Goal: Task Accomplishment & Management: Complete application form

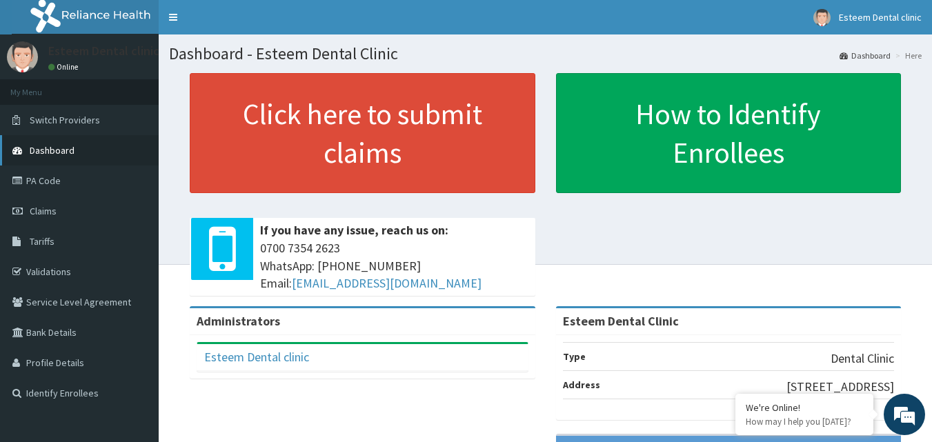
click at [55, 149] on span "Dashboard" at bounding box center [52, 150] width 45 height 12
click at [46, 175] on link "PA Code" at bounding box center [79, 181] width 159 height 30
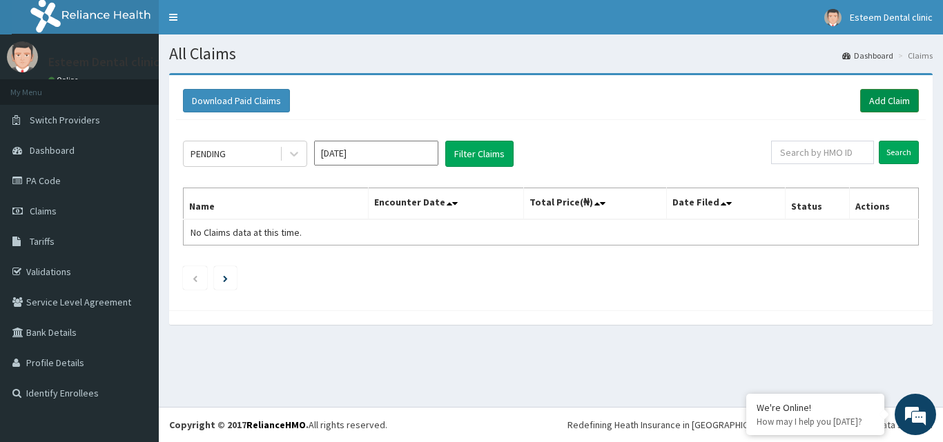
click at [898, 102] on link "Add Claim" at bounding box center [889, 100] width 59 height 23
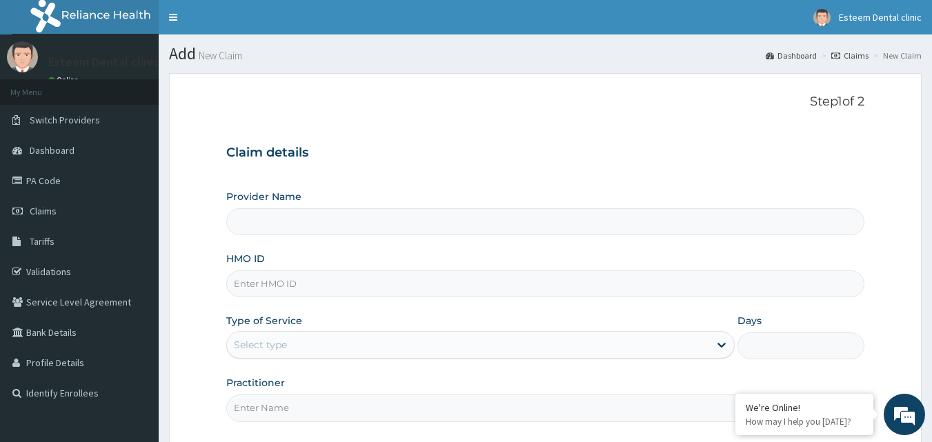
type input "Esteem Dental Clinic"
click at [377, 282] on input "HMO ID" at bounding box center [545, 284] width 639 height 27
paste input "ERM/10175/F"
type input "ERM/10175/F"
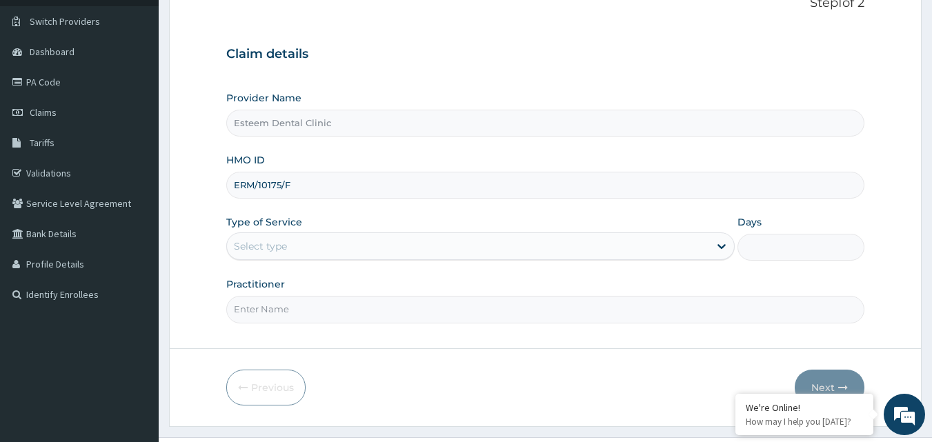
scroll to position [129, 0]
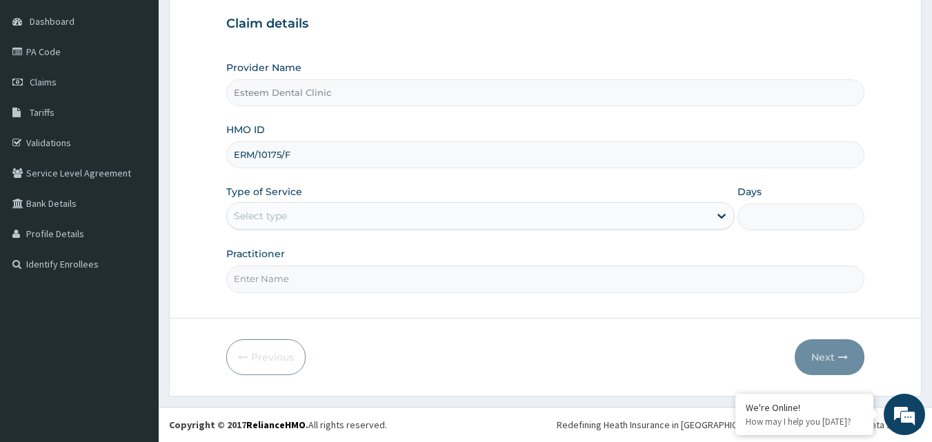
click at [375, 214] on div "Select type" at bounding box center [468, 216] width 482 height 22
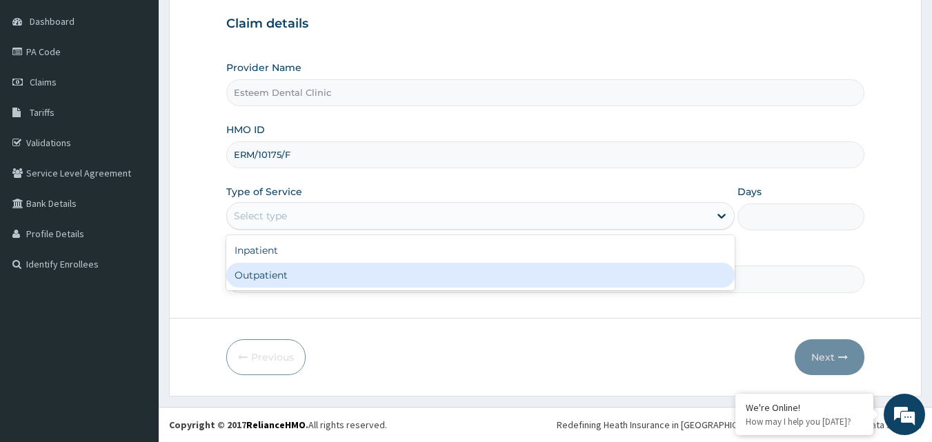
click at [293, 274] on div "Outpatient" at bounding box center [480, 275] width 509 height 25
type input "1"
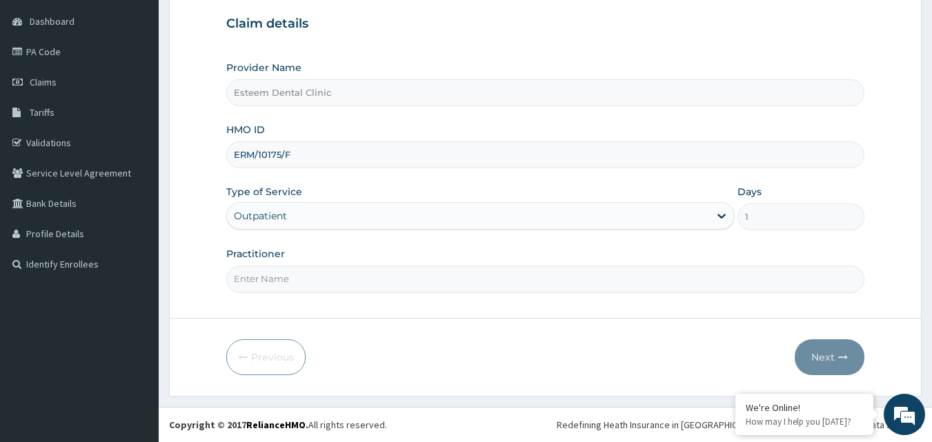
click at [426, 283] on input "Practitioner" at bounding box center [545, 279] width 639 height 27
type input "[PERSON_NAME] .[PERSON_NAME]"
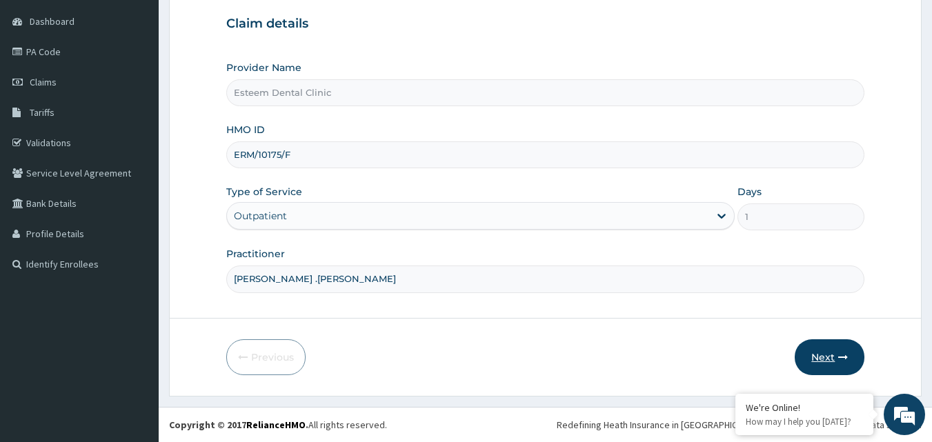
click at [828, 357] on button "Next" at bounding box center [830, 358] width 70 height 36
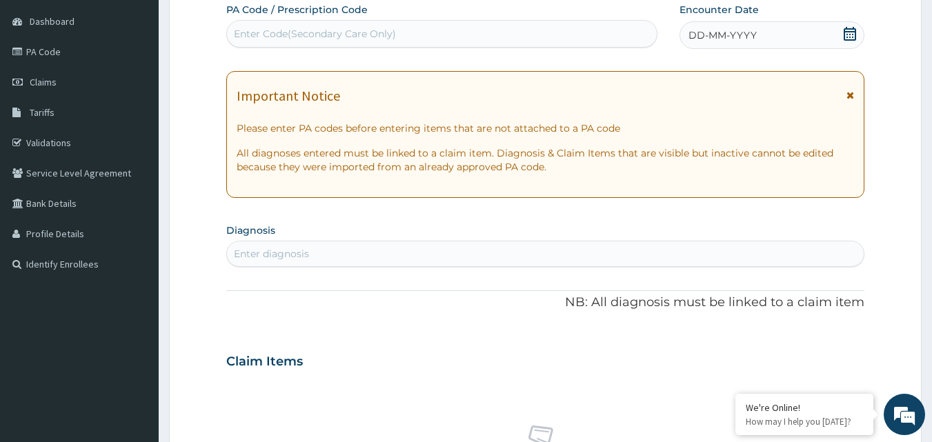
click at [511, 37] on div "Enter Code(Secondary Care Only)" at bounding box center [442, 34] width 431 height 22
paste input "PA/22B8EA"
type input "PA/22B8EA"
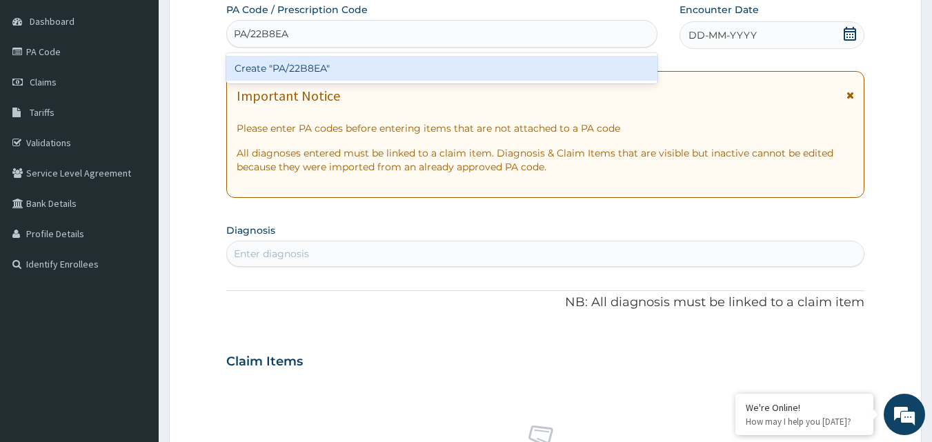
click at [366, 64] on div "Create "PA/22B8EA"" at bounding box center [442, 68] width 432 height 25
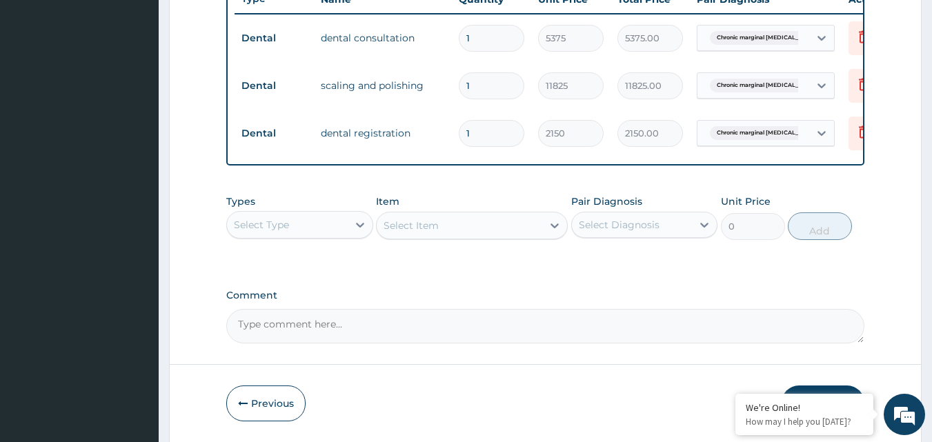
scroll to position [593, 0]
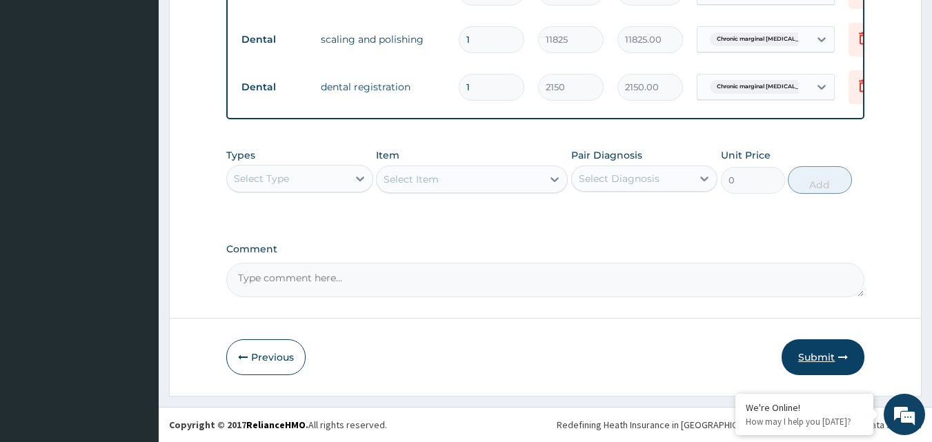
click at [814, 348] on button "Submit" at bounding box center [823, 358] width 83 height 36
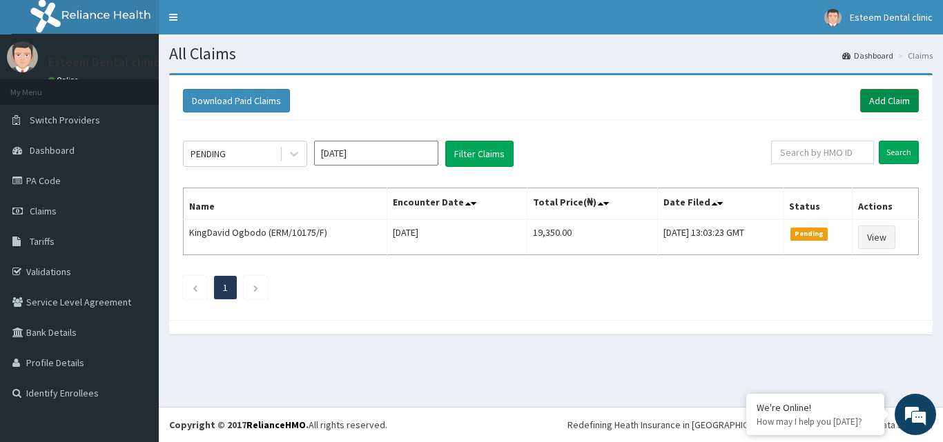
click at [884, 95] on link "Add Claim" at bounding box center [889, 100] width 59 height 23
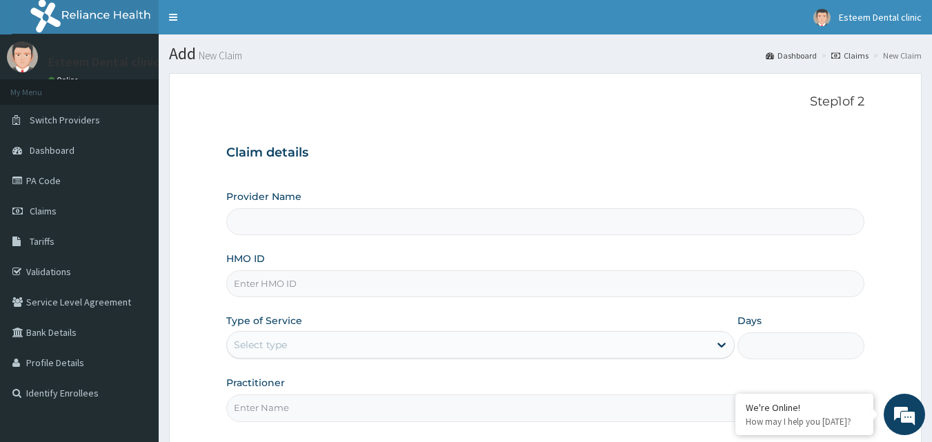
click at [338, 277] on input "HMO ID" at bounding box center [545, 284] width 639 height 27
paste input "TMT/10100/C"
type input "TMT/10100/C"
type input "Esteem Dental Clinic"
type input "TMT/10100/C"
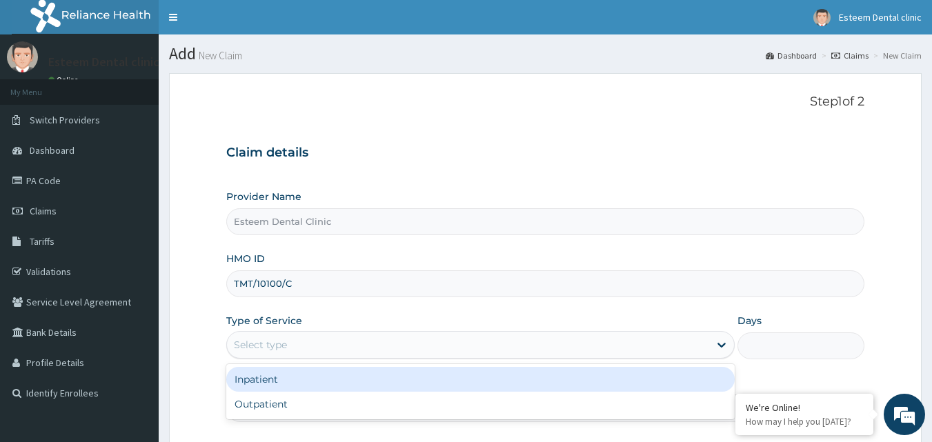
click at [333, 346] on div "Select type" at bounding box center [468, 345] width 482 height 22
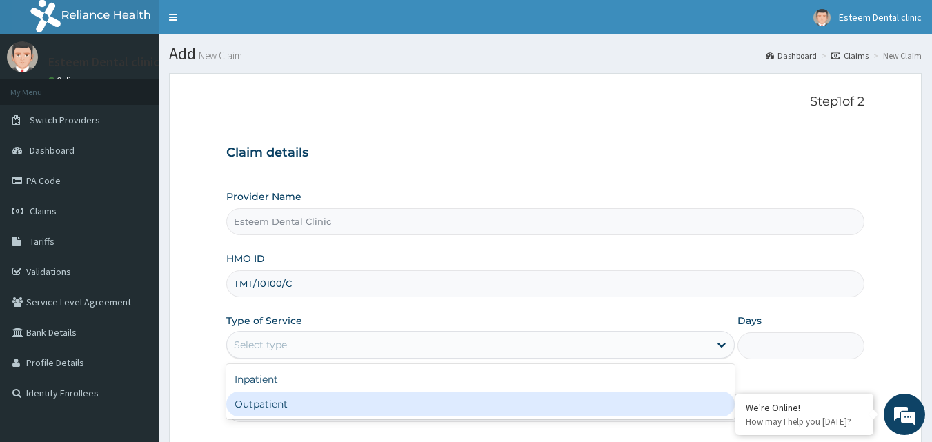
click at [291, 400] on div "Outpatient" at bounding box center [480, 404] width 509 height 25
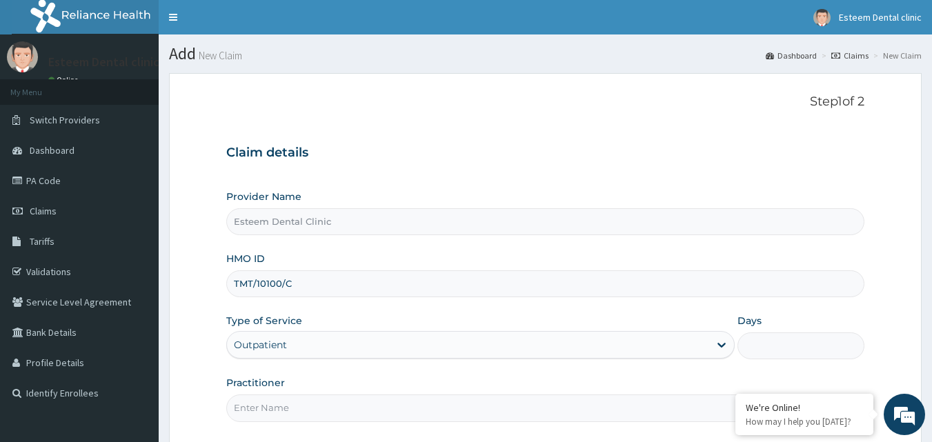
type input "1"
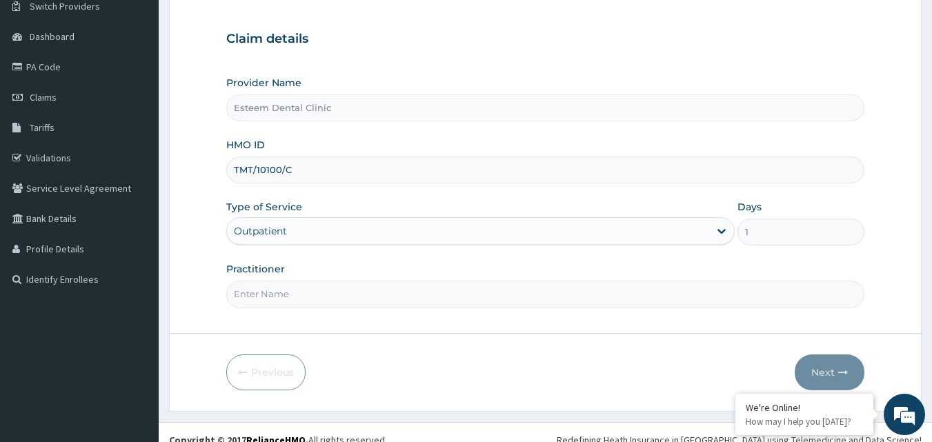
scroll to position [129, 0]
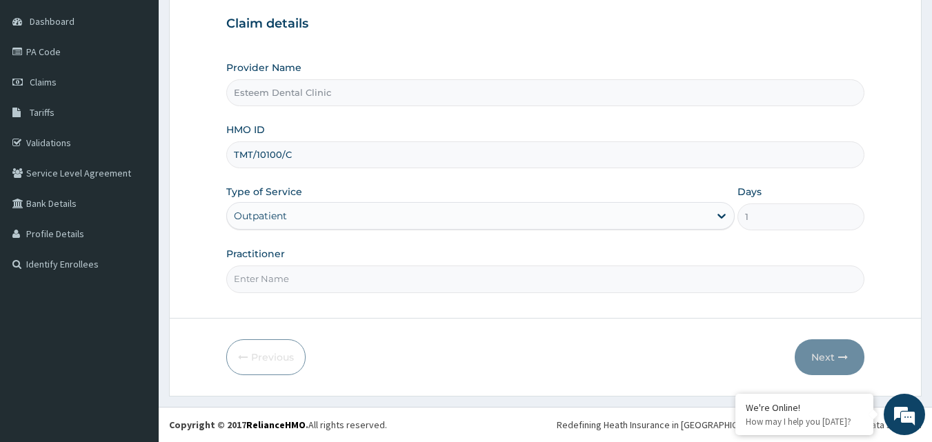
click at [509, 275] on input "Practitioner" at bounding box center [545, 279] width 639 height 27
type input "[PERSON_NAME] .[PERSON_NAME]"
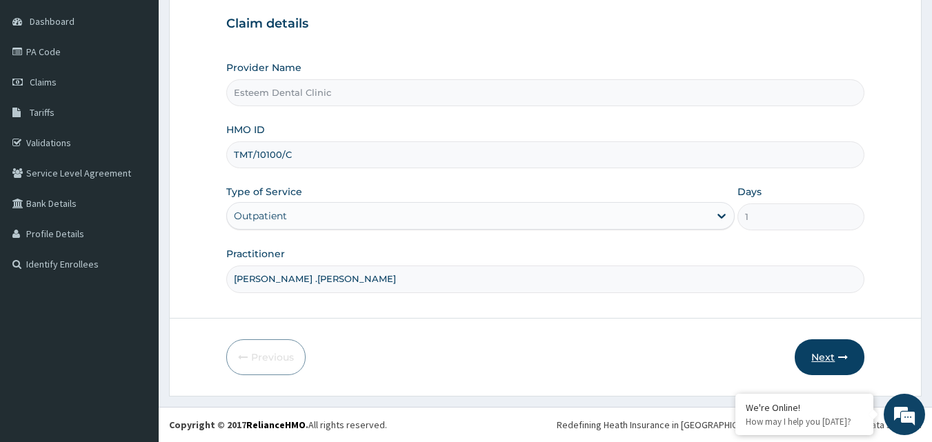
click at [832, 355] on button "Next" at bounding box center [830, 358] width 70 height 36
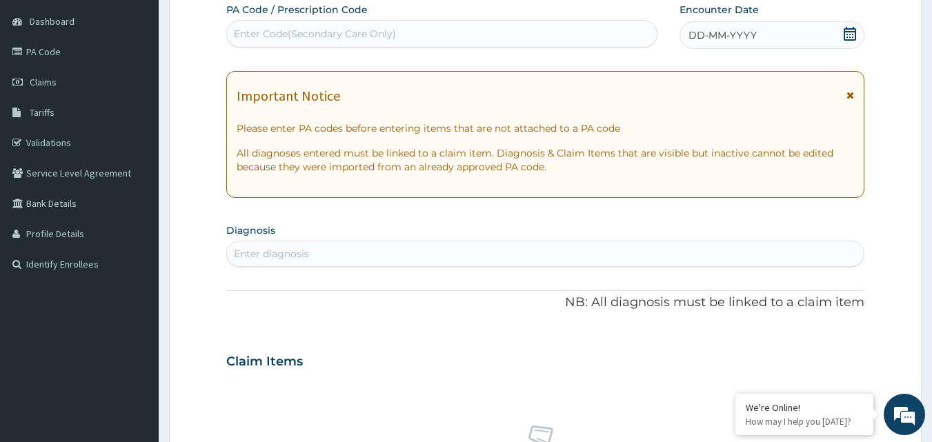
click at [577, 26] on div "Enter Code(Secondary Care Only)" at bounding box center [442, 34] width 431 height 22
paste input "PA/4C1D29"
type input "PA/4C1D29"
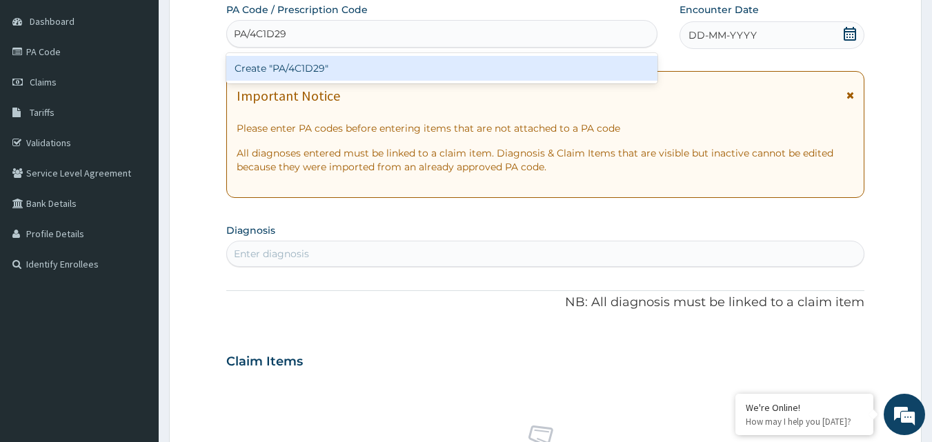
click at [288, 71] on div "Create "PA/4C1D29"" at bounding box center [442, 68] width 432 height 25
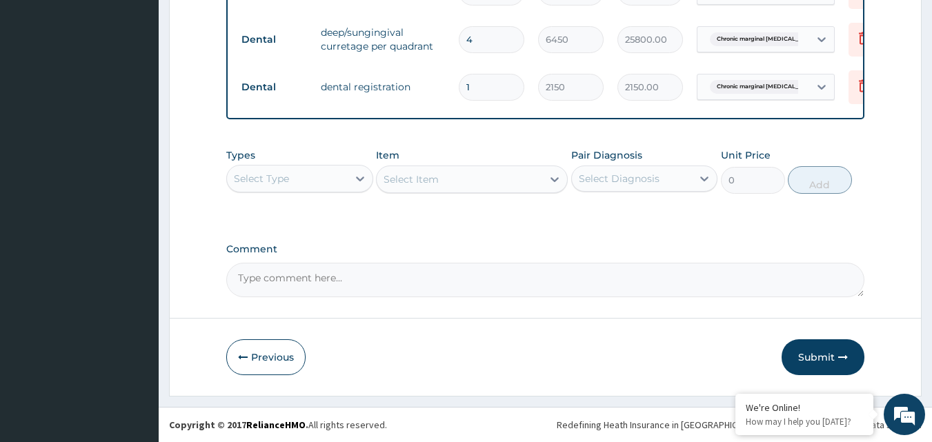
scroll to position [688, 0]
click at [821, 354] on button "Submit" at bounding box center [823, 358] width 83 height 36
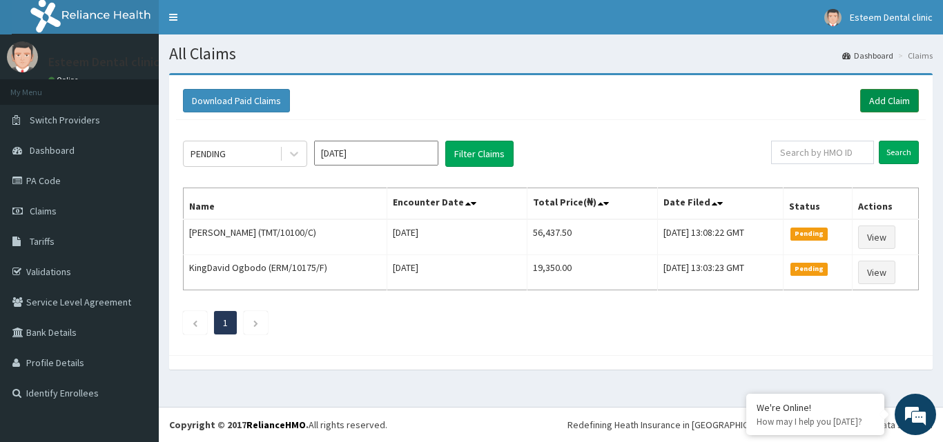
click at [892, 99] on link "Add Claim" at bounding box center [889, 100] width 59 height 23
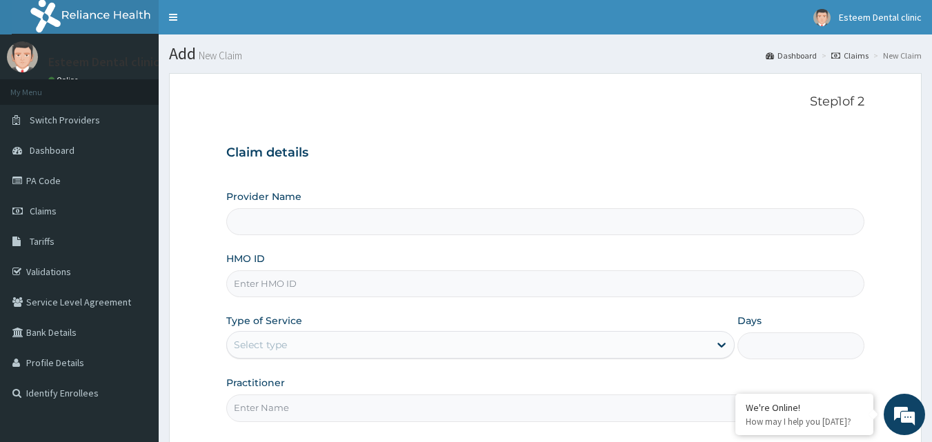
type input "Esteem Dental Clinic"
click at [294, 294] on input "HMO ID" at bounding box center [545, 284] width 639 height 27
paste input "FES/10021/A"
type input "FES/10021/A"
click at [300, 342] on div "Select type" at bounding box center [468, 345] width 482 height 22
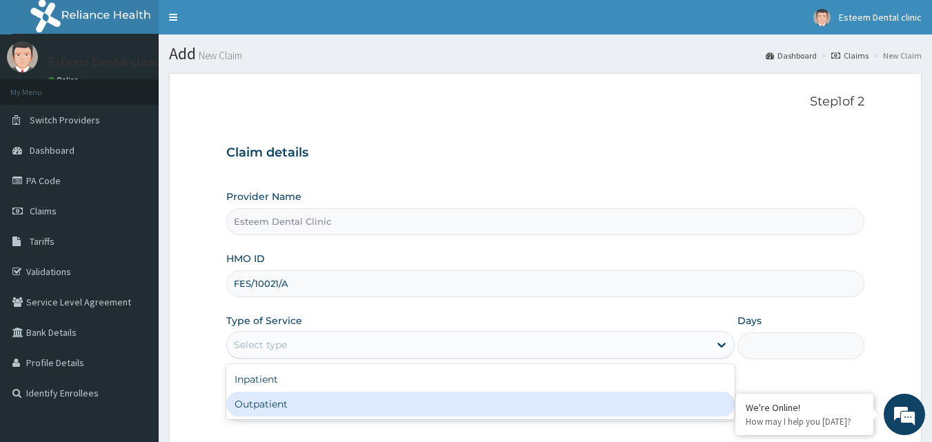
click at [279, 406] on div "Outpatient" at bounding box center [480, 404] width 509 height 25
type input "1"
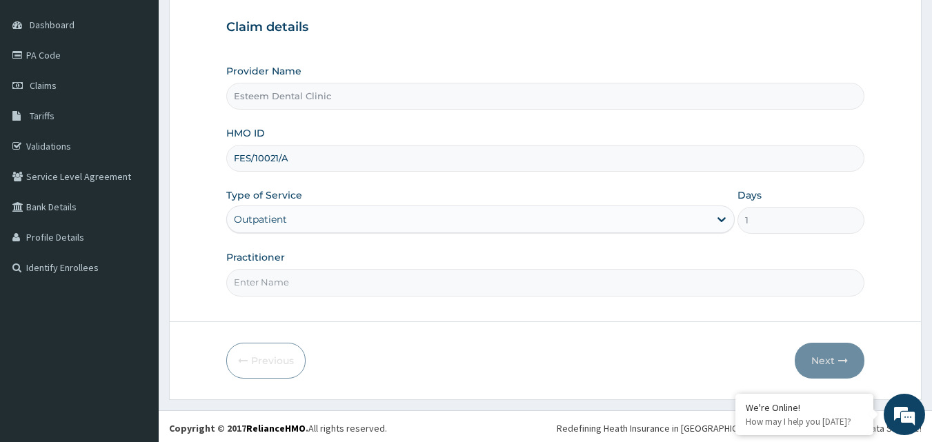
scroll to position [129, 0]
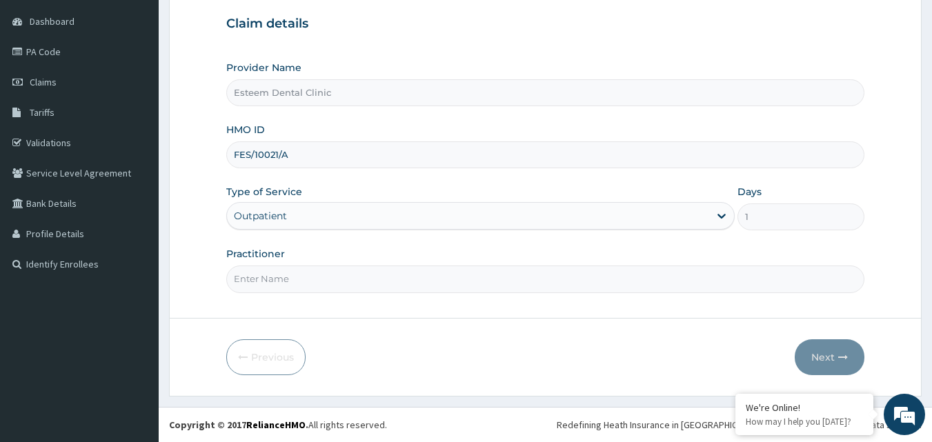
click at [456, 286] on input "Practitioner" at bounding box center [545, 279] width 639 height 27
type input "Dr. Thomas .B. Salami"
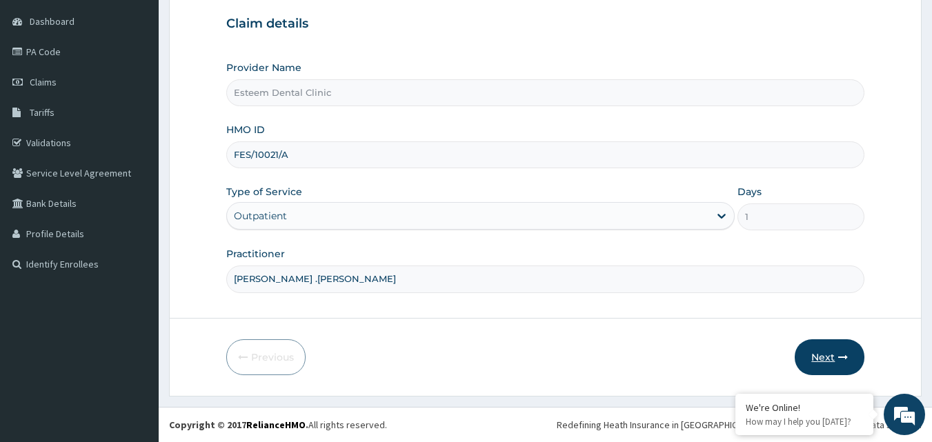
click at [824, 356] on button "Next" at bounding box center [830, 358] width 70 height 36
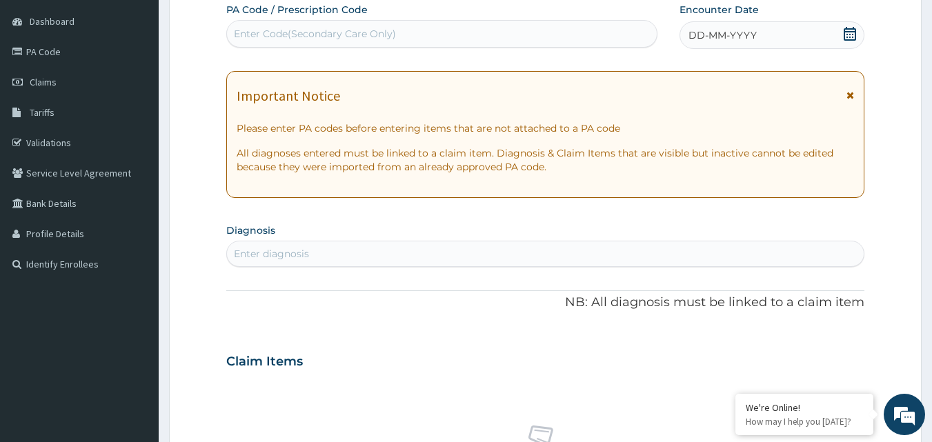
click at [329, 30] on div "Enter Code(Secondary Care Only)" at bounding box center [315, 34] width 162 height 14
paste input "PA/C38A38"
type input "PA/C38A38"
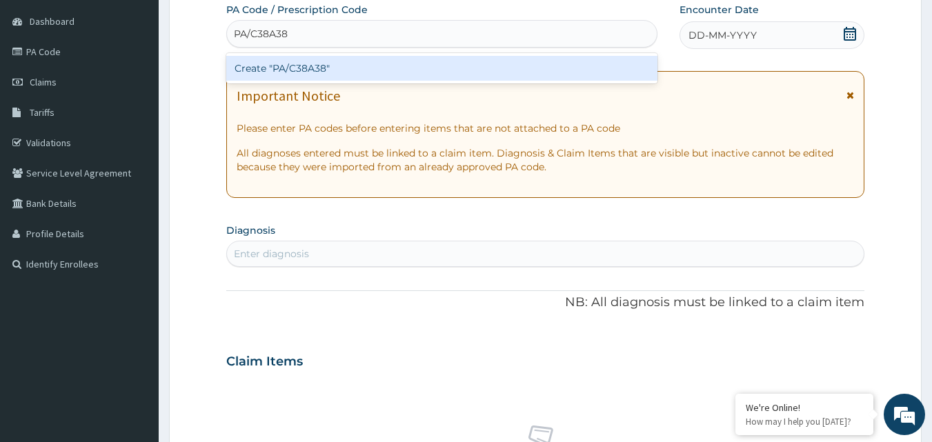
click at [333, 66] on div "Create "PA/C38A38"" at bounding box center [442, 68] width 432 height 25
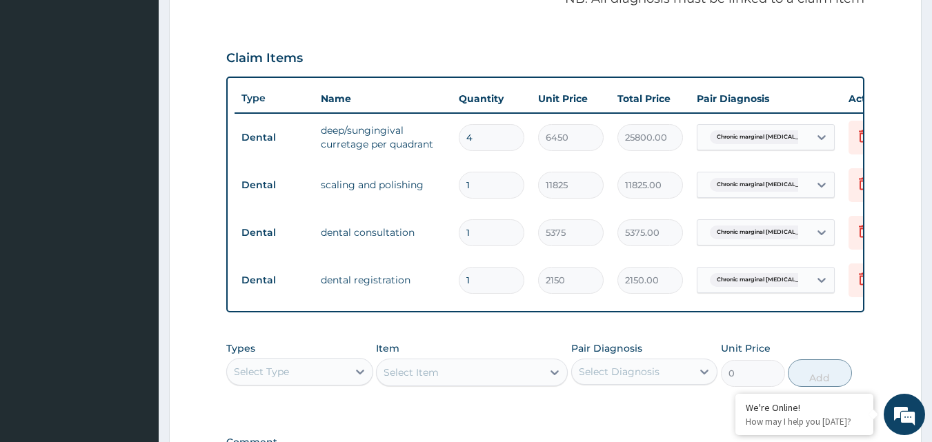
scroll to position [641, 0]
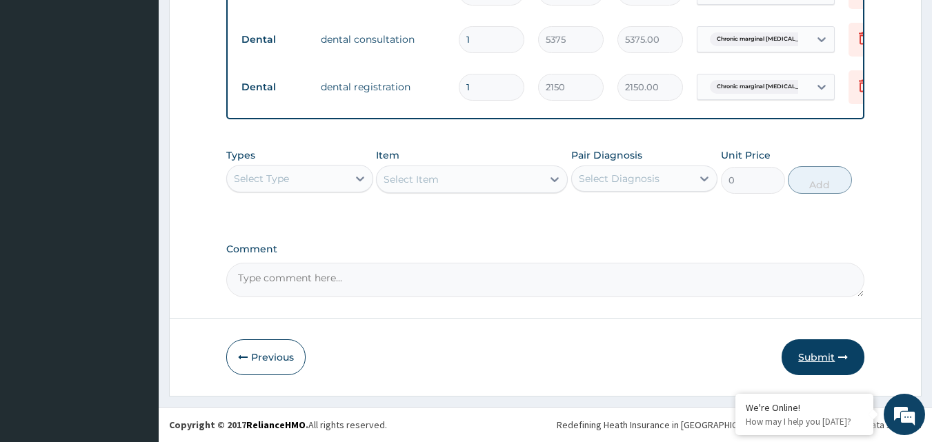
click at [808, 357] on button "Submit" at bounding box center [823, 358] width 83 height 36
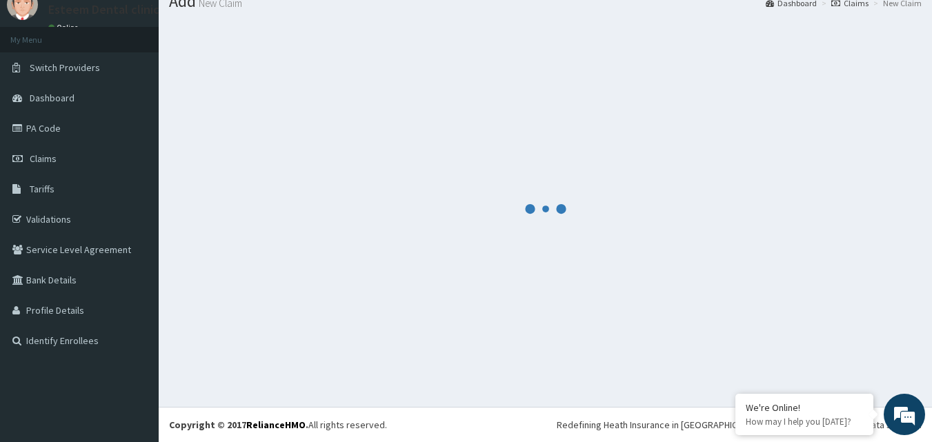
scroll to position [52, 0]
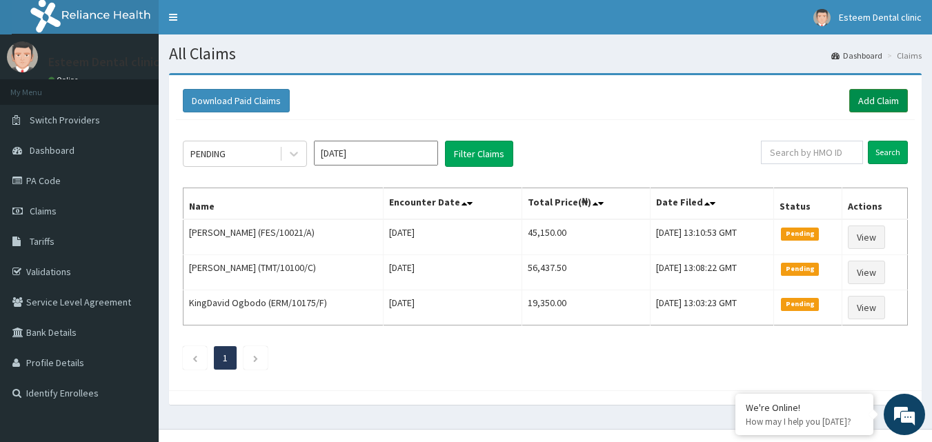
click at [875, 106] on link "Add Claim" at bounding box center [879, 100] width 59 height 23
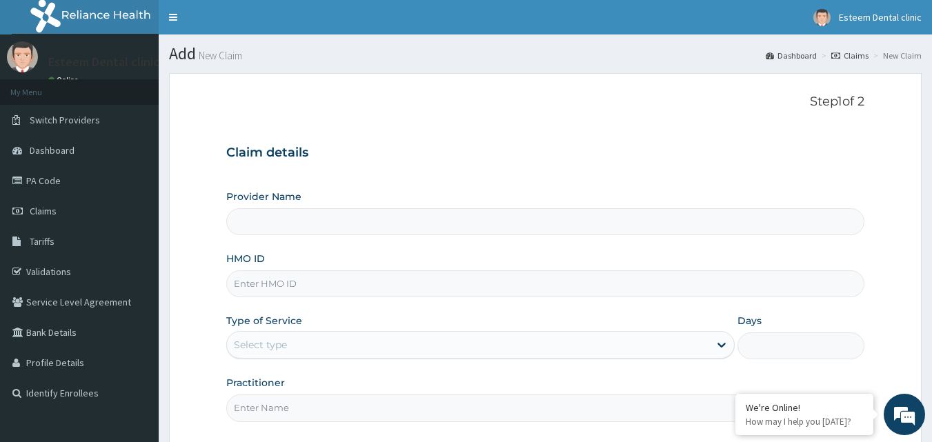
type input "Esteem Dental Clinic"
click at [338, 284] on input "HMO ID" at bounding box center [545, 284] width 639 height 27
paste input "FES/10022/A"
type input "FES/10022/A"
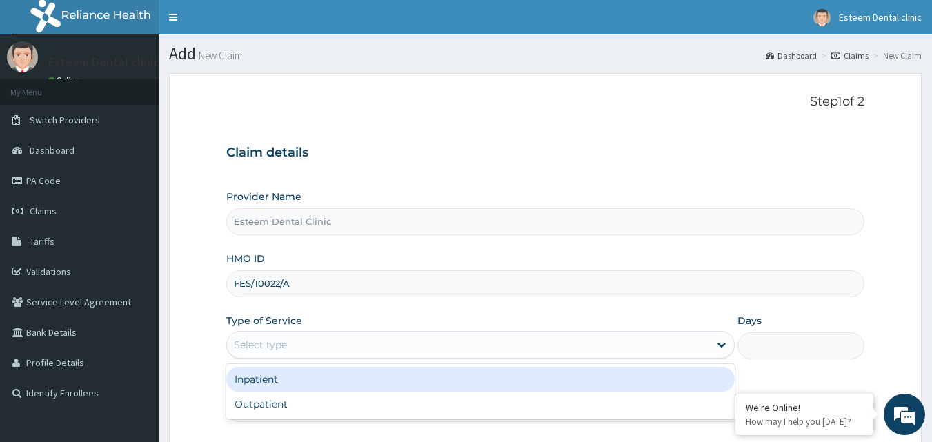
click at [333, 341] on div "Select type" at bounding box center [468, 345] width 482 height 22
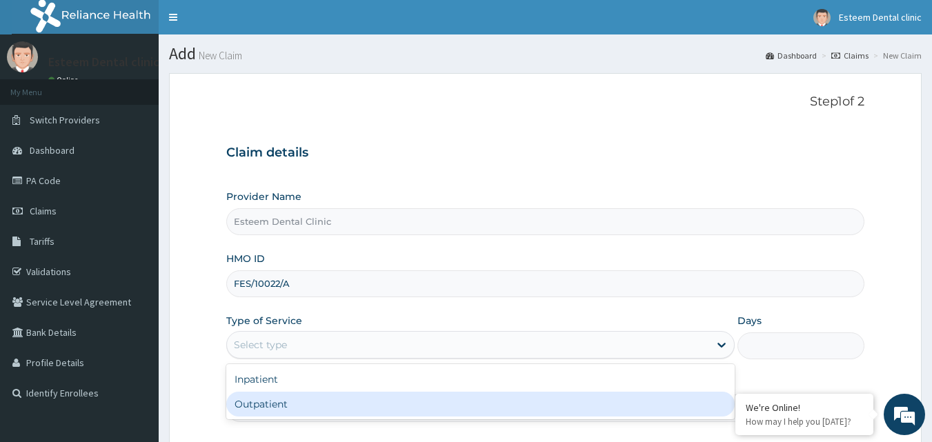
click at [311, 409] on div "Outpatient" at bounding box center [480, 404] width 509 height 25
type input "1"
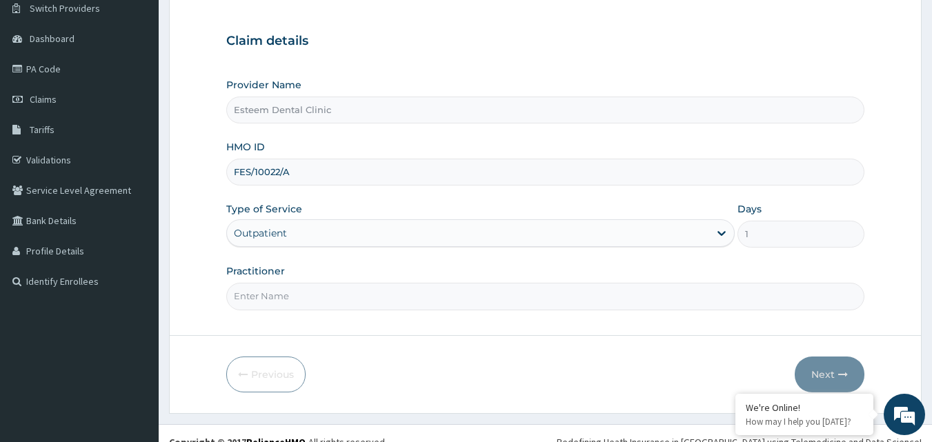
scroll to position [129, 0]
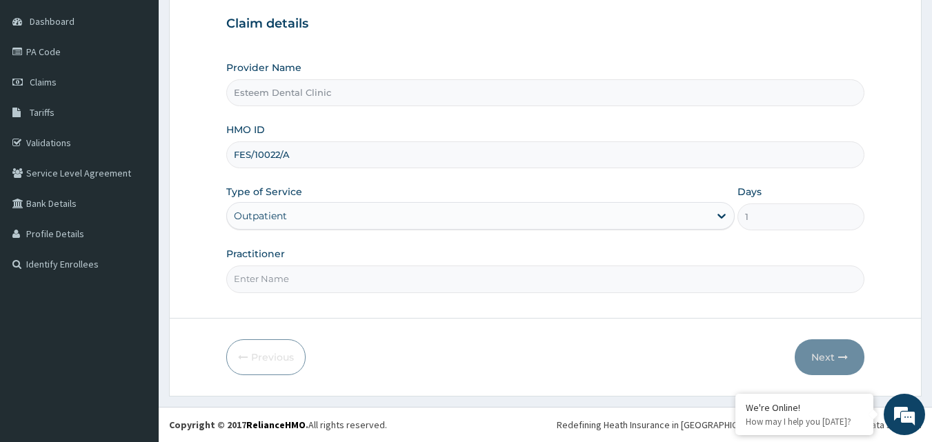
click at [349, 280] on input "Practitioner" at bounding box center [545, 279] width 639 height 27
type input "Dr. Thomas .B. Salami"
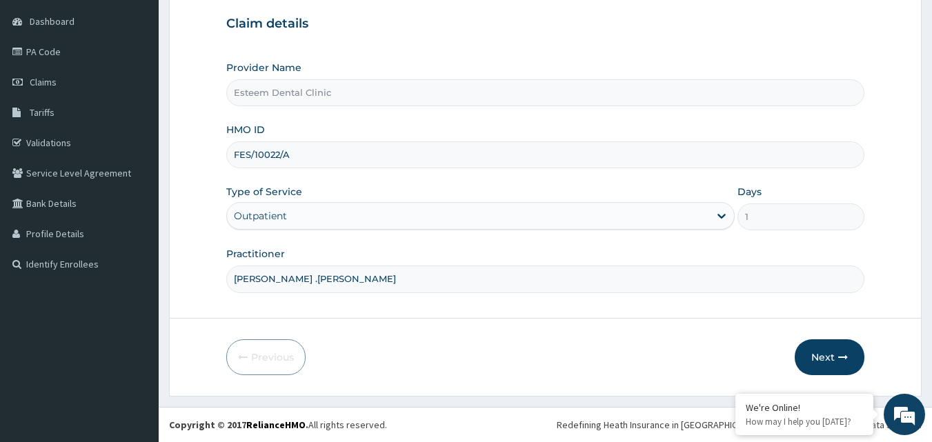
scroll to position [0, 0]
click at [817, 358] on button "Next" at bounding box center [830, 358] width 70 height 36
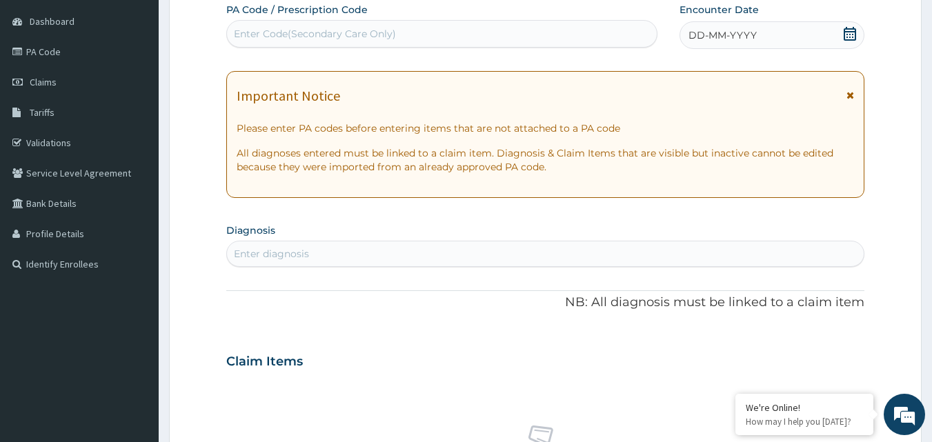
click at [374, 35] on div "Enter Code(Secondary Care Only)" at bounding box center [315, 34] width 162 height 14
paste input "PA/73590F"
type input "PA/73590F"
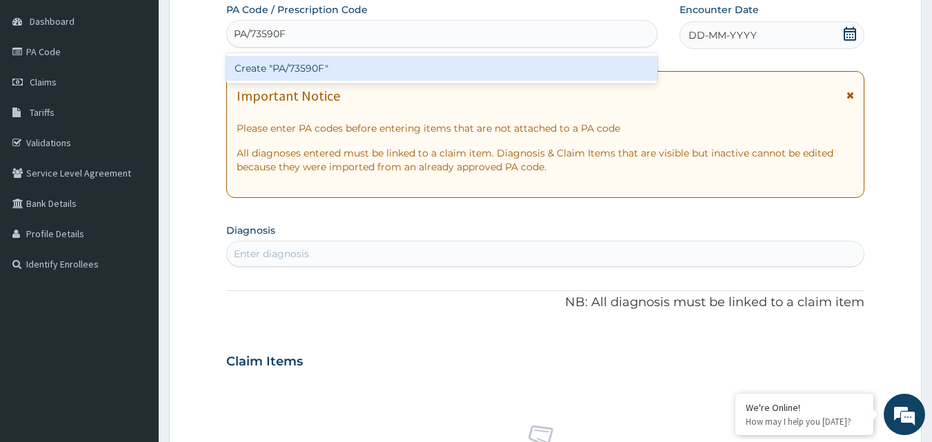
click at [342, 71] on div "Create "PA/73590F"" at bounding box center [442, 68] width 432 height 25
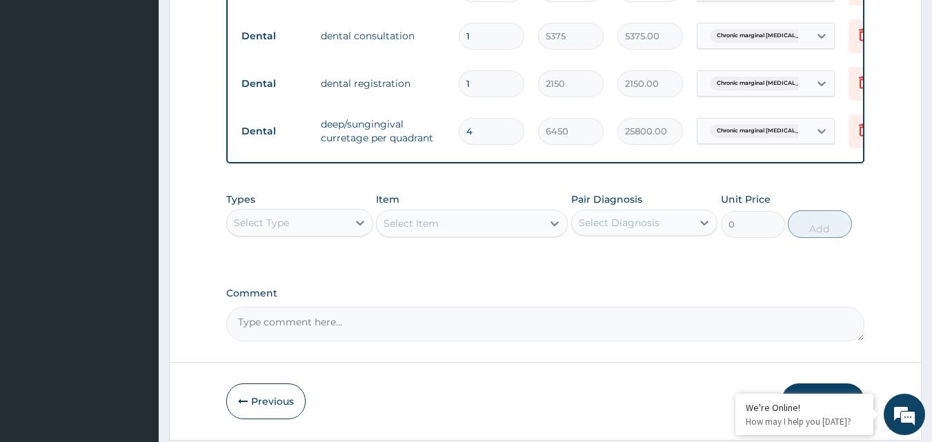
scroll to position [641, 0]
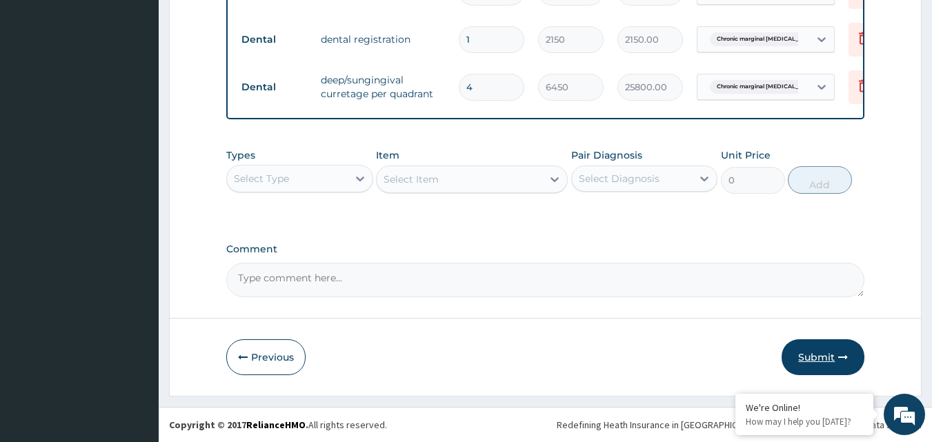
click at [812, 355] on button "Submit" at bounding box center [823, 358] width 83 height 36
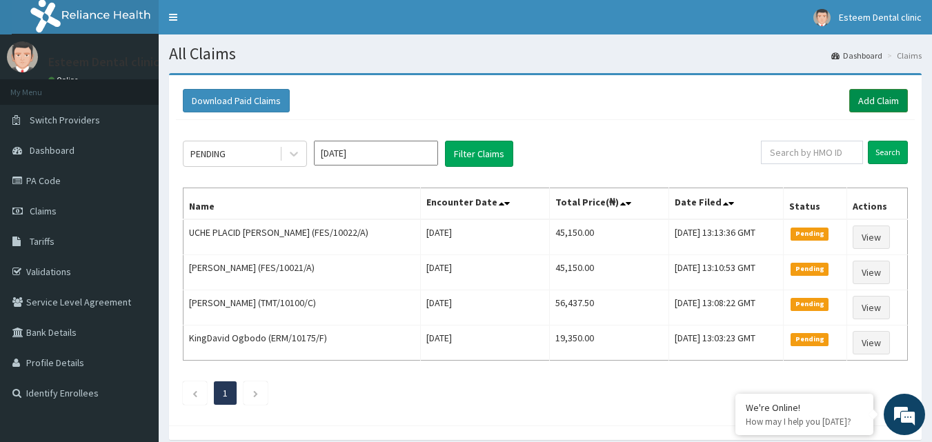
click at [860, 104] on link "Add Claim" at bounding box center [879, 100] width 59 height 23
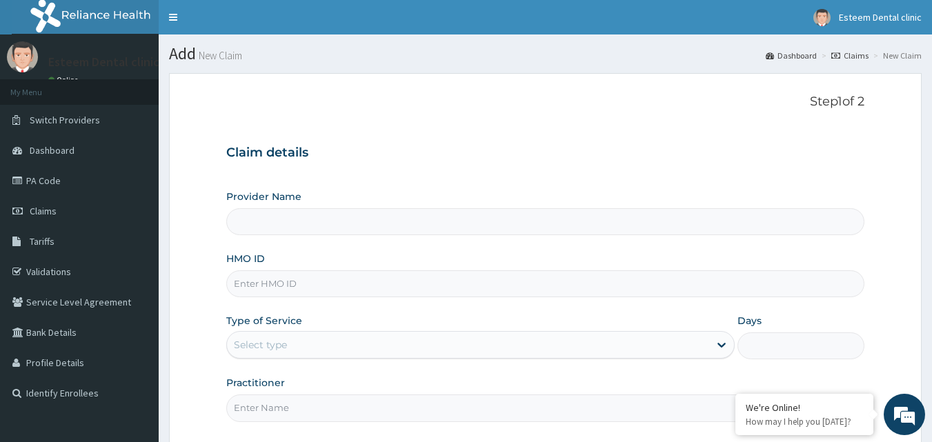
type input "Esteem Dental Clinic"
click at [330, 282] on input "HMO ID" at bounding box center [545, 284] width 639 height 27
paste input "SFL/10377/A"
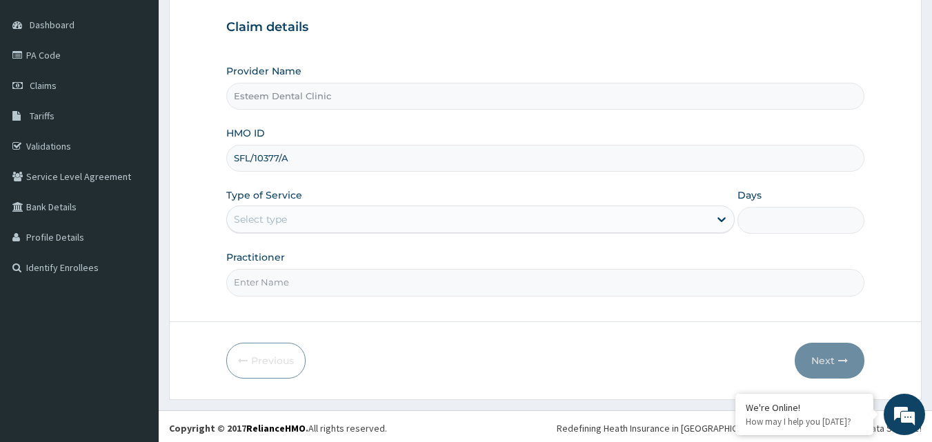
scroll to position [129, 0]
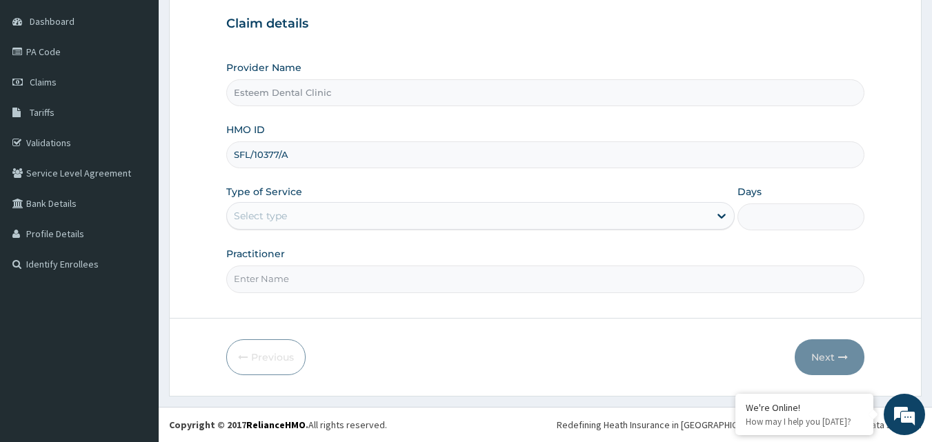
type input "SFL/10377/A"
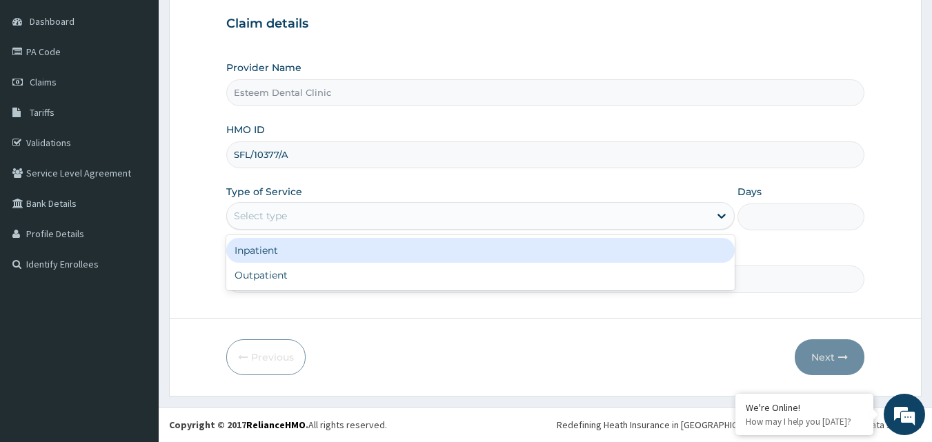
click at [318, 221] on div "Select type" at bounding box center [468, 216] width 482 height 22
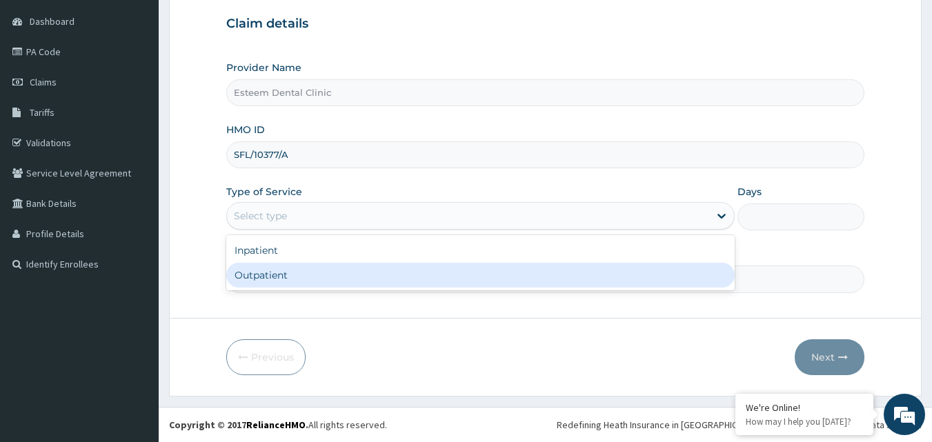
click at [298, 275] on div "Outpatient" at bounding box center [480, 275] width 509 height 25
type input "1"
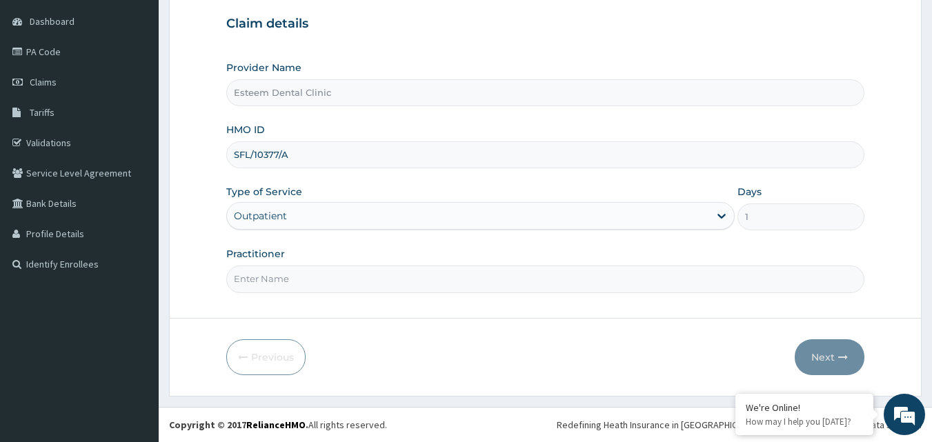
click at [350, 275] on input "Practitioner" at bounding box center [545, 279] width 639 height 27
type input "[PERSON_NAME] .[PERSON_NAME]"
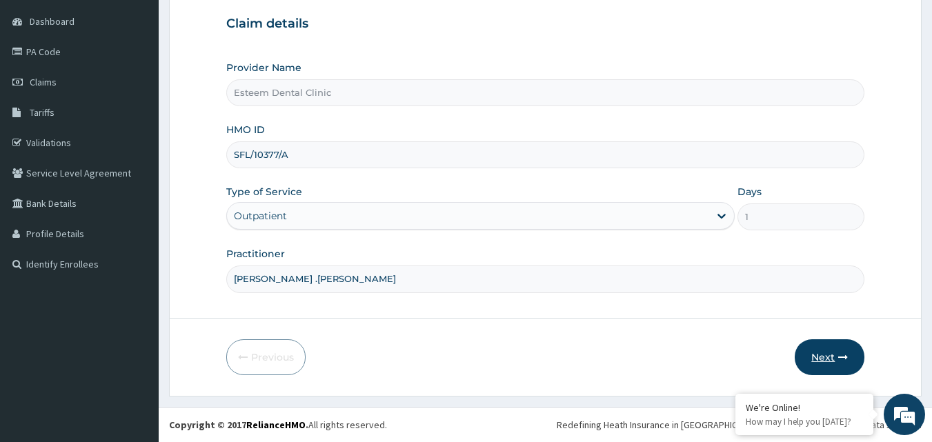
click at [828, 357] on button "Next" at bounding box center [830, 358] width 70 height 36
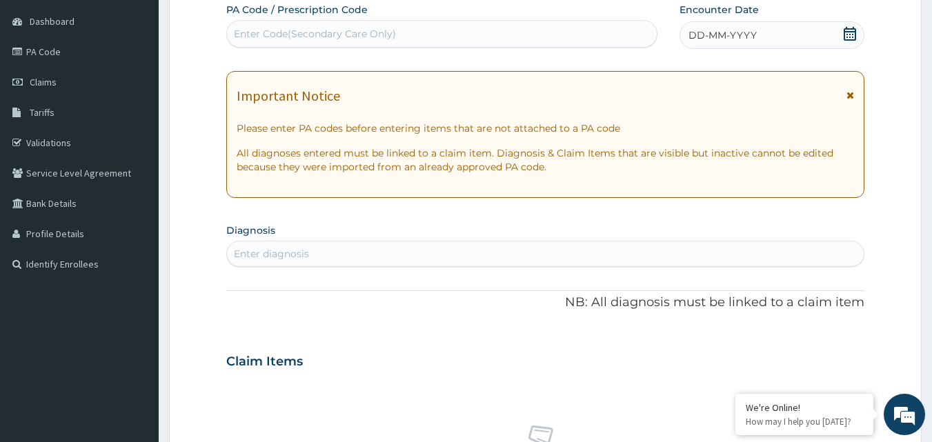
click at [422, 19] on div "PA Code / Prescription Code Enter Code(Secondary Care Only)" at bounding box center [442, 25] width 432 height 45
click at [411, 26] on div "Enter Code(Secondary Care Only)" at bounding box center [442, 34] width 431 height 22
paste input "PA/FB777C"
type input "PA/FB777C"
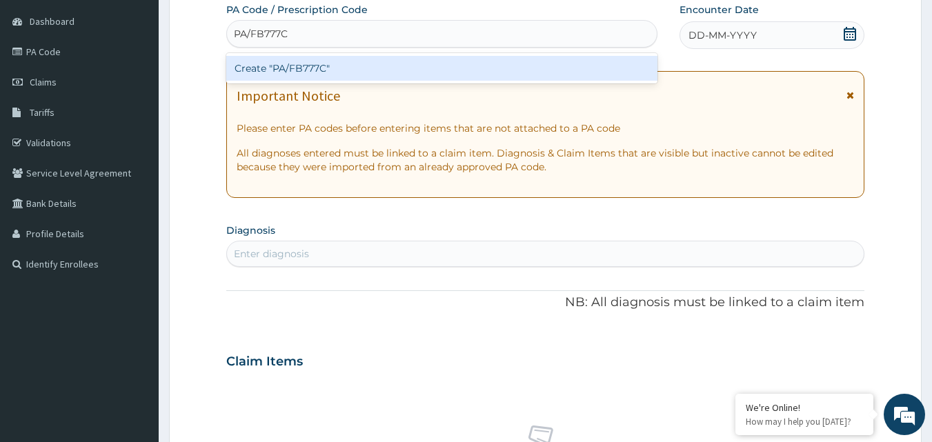
click at [391, 79] on div "Create "PA/FB777C"" at bounding box center [442, 68] width 432 height 25
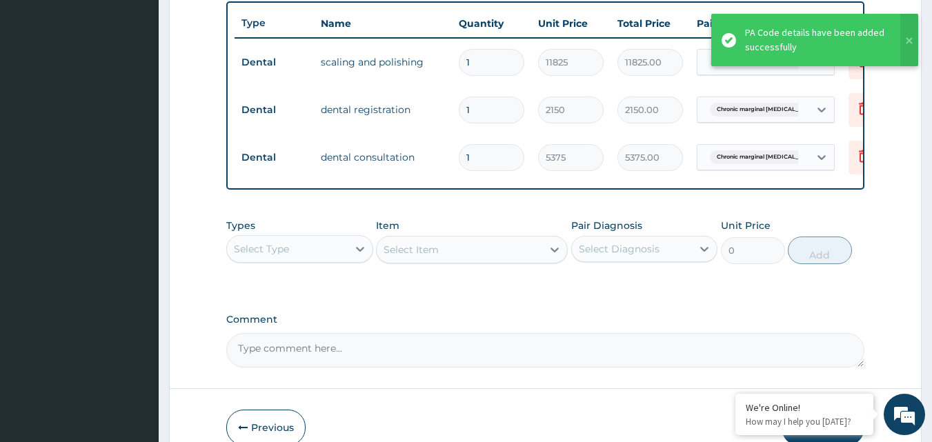
scroll to position [593, 0]
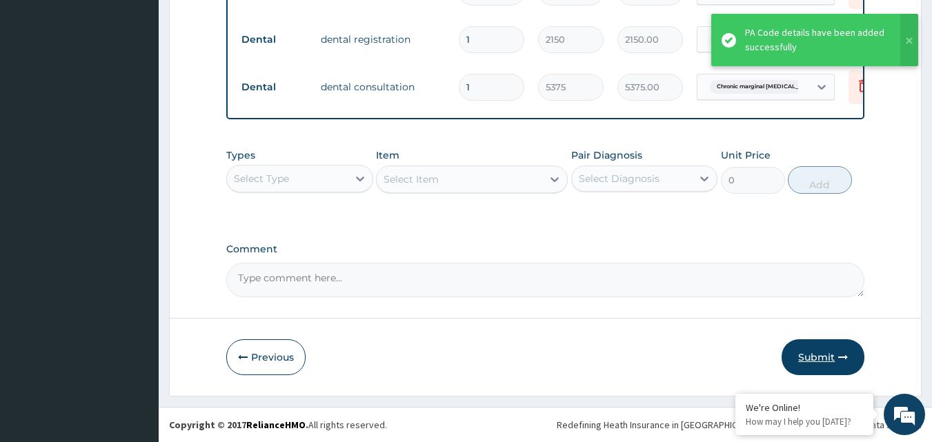
click at [817, 351] on button "Submit" at bounding box center [823, 358] width 83 height 36
